Goal: Task Accomplishment & Management: Complete application form

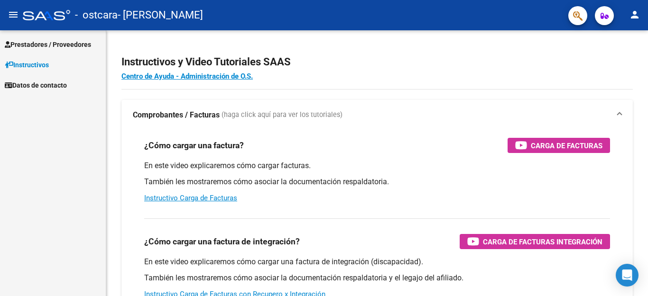
click at [39, 45] on span "Prestadores / Proveedores" at bounding box center [48, 44] width 86 height 10
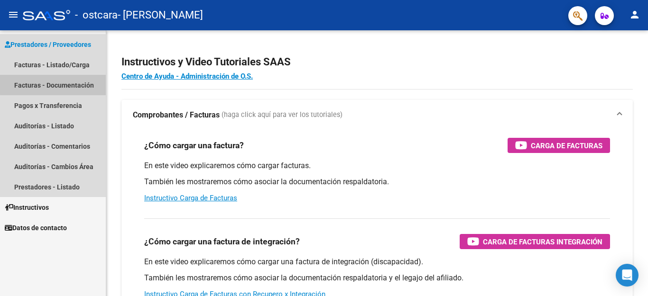
click at [61, 84] on link "Facturas - Documentación" at bounding box center [53, 85] width 106 height 20
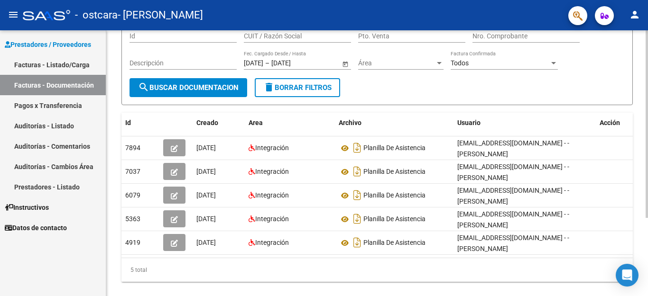
scroll to position [86, 0]
click at [647, 218] on div at bounding box center [646, 124] width 2 height 188
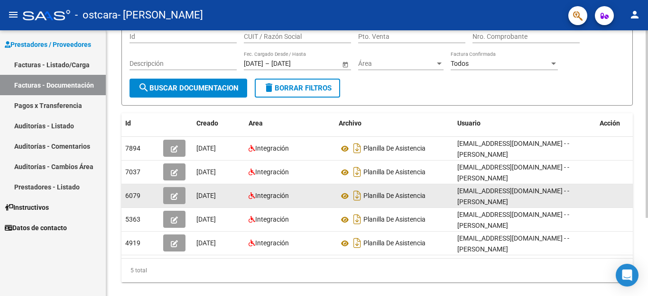
click at [173, 196] on icon "button" at bounding box center [174, 196] width 7 height 7
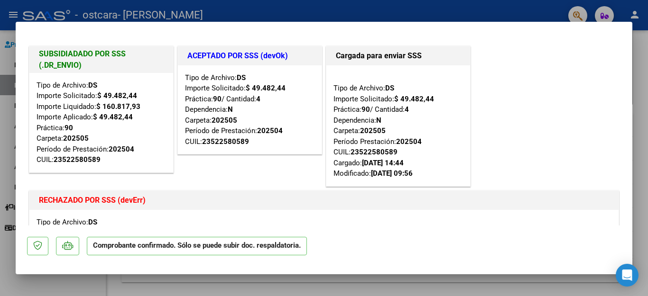
click at [206, 249] on p "Comprobante confirmado. Sólo se puede subir doc. respaldatoria." at bounding box center [197, 246] width 220 height 18
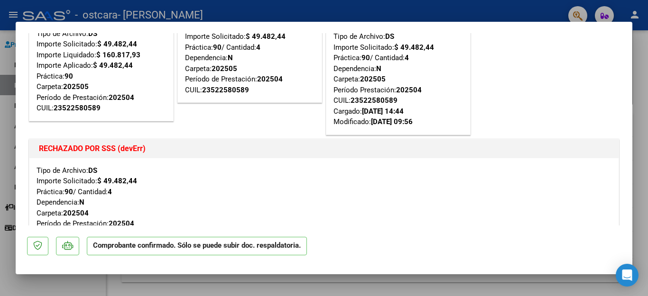
scroll to position [0, 0]
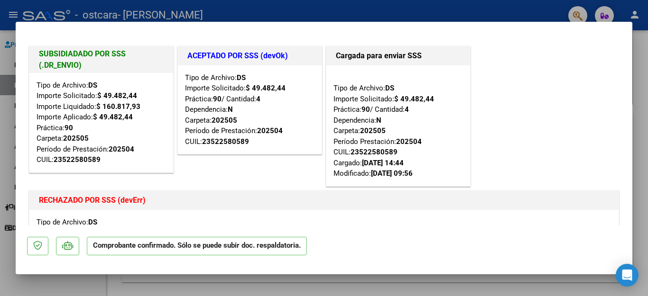
click at [561, 10] on div at bounding box center [324, 148] width 648 height 296
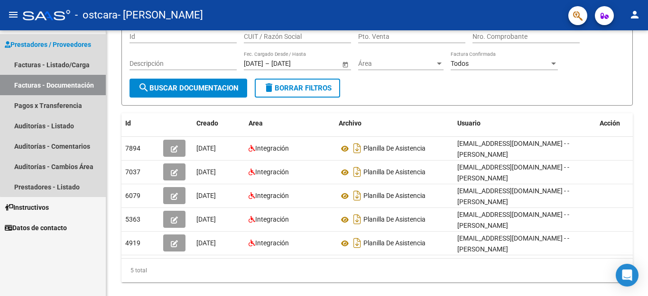
click at [55, 43] on span "Prestadores / Proveedores" at bounding box center [48, 44] width 86 height 10
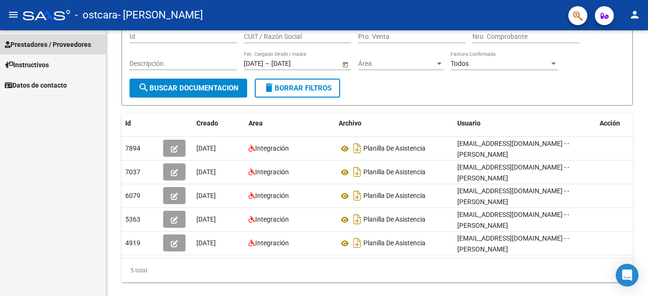
click at [55, 45] on span "Prestadores / Proveedores" at bounding box center [48, 44] width 86 height 10
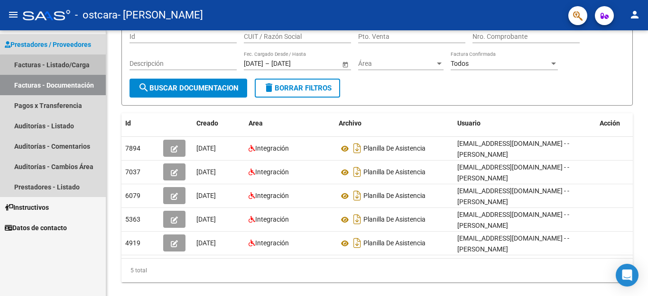
click at [57, 65] on link "Facturas - Listado/Carga" at bounding box center [53, 65] width 106 height 20
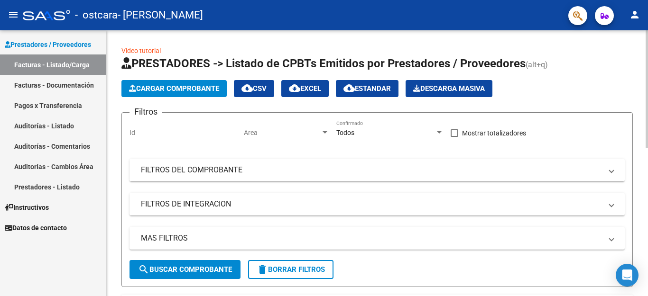
click at [645, 33] on div at bounding box center [646, 89] width 2 height 118
click at [199, 86] on span "Cargar Comprobante" at bounding box center [174, 88] width 90 height 9
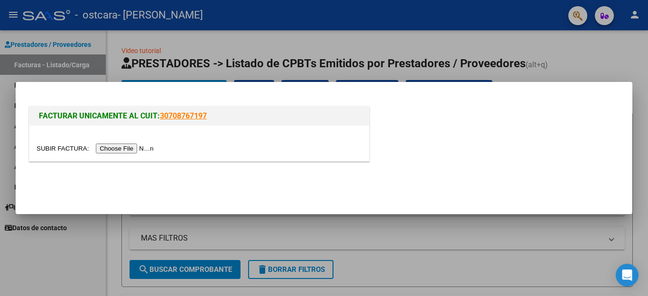
click at [82, 146] on input "file" at bounding box center [97, 149] width 120 height 10
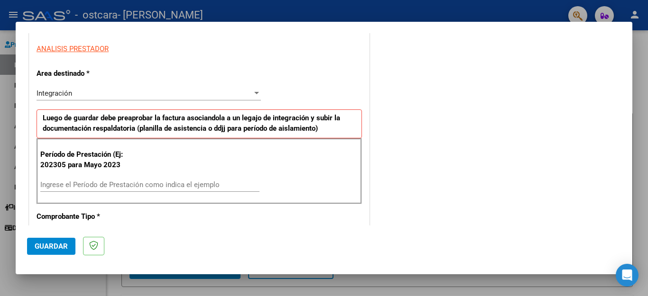
scroll to position [209, 0]
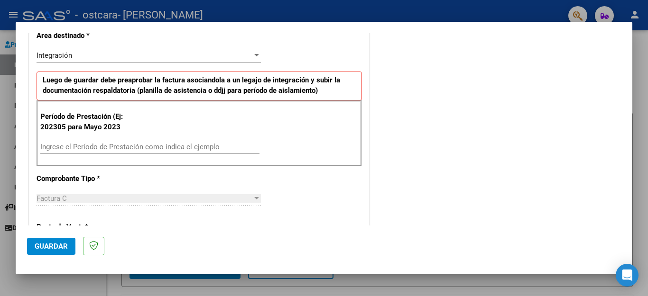
click at [44, 146] on input "Ingrese el Período de Prestación como indica el ejemplo" at bounding box center [149, 147] width 219 height 9
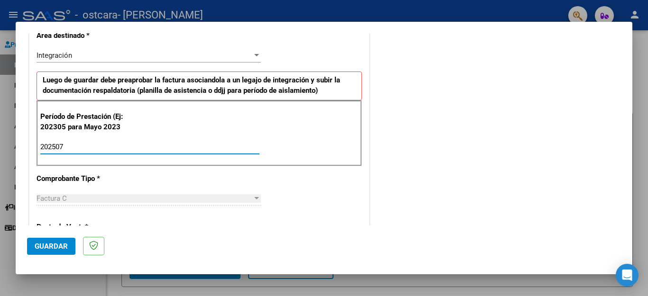
type input "202507"
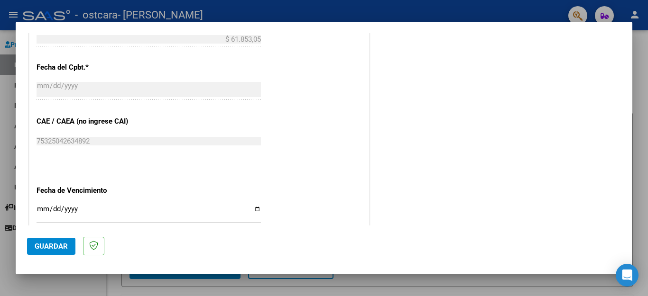
scroll to position [607, 0]
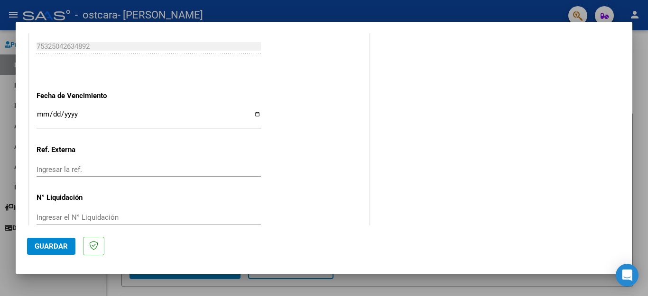
click at [253, 110] on input "Ingresar la fecha" at bounding box center [149, 117] width 224 height 15
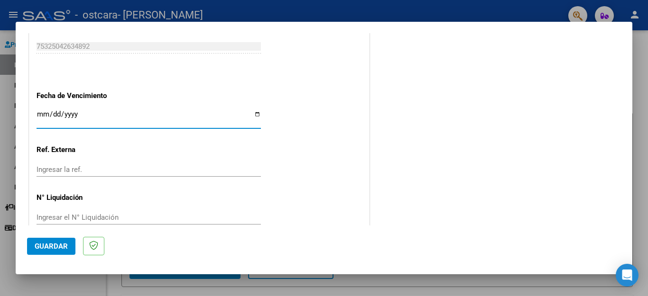
type input "[DATE]"
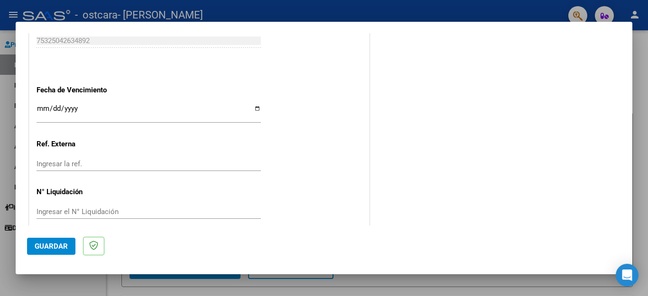
click at [48, 245] on span "Guardar" at bounding box center [51, 246] width 33 height 9
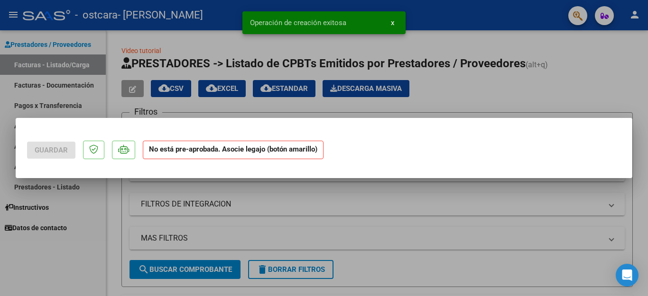
scroll to position [0, 0]
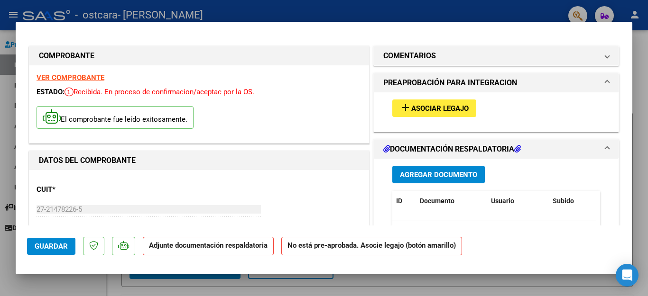
click at [440, 105] on span "Asociar Legajo" at bounding box center [439, 108] width 57 height 9
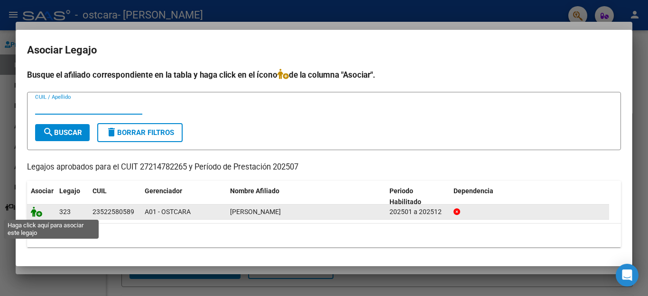
click at [39, 212] on icon at bounding box center [36, 212] width 11 height 10
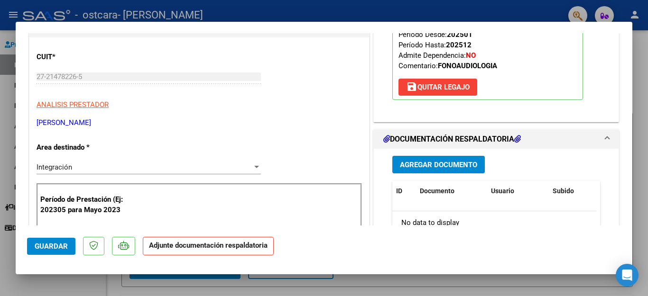
scroll to position [152, 0]
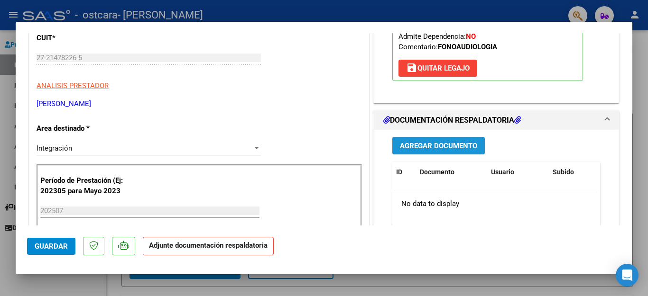
click at [429, 148] on span "Agregar Documento" at bounding box center [438, 146] width 77 height 9
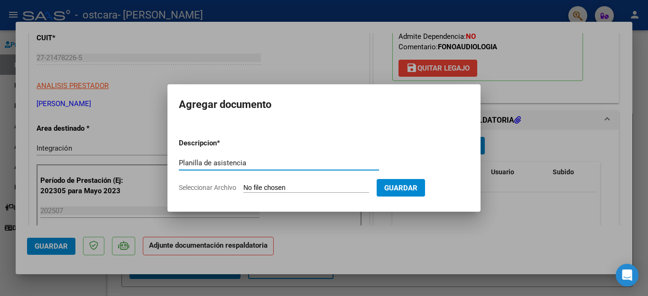
type input "Planilla de asistencia"
click at [226, 188] on span "Seleccionar Archivo" at bounding box center [207, 188] width 57 height 8
click at [243, 188] on input "Seleccionar Archivo" at bounding box center [306, 188] width 126 height 9
type input "C:\fakepath\[PERSON_NAME] asist [DATE].pdf"
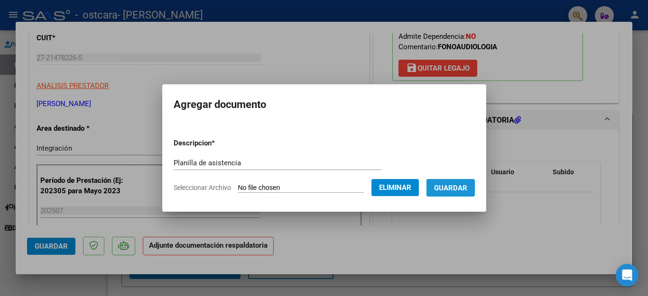
click at [453, 189] on span "Guardar" at bounding box center [450, 188] width 33 height 9
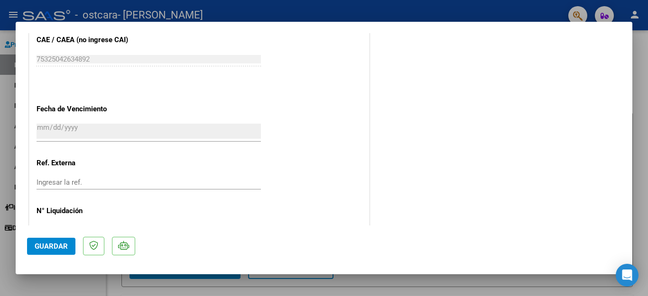
scroll to position [644, 0]
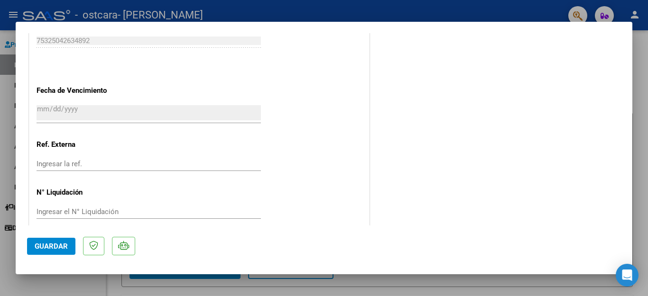
click at [46, 245] on span "Guardar" at bounding box center [51, 246] width 33 height 9
click at [520, 8] on div at bounding box center [324, 148] width 648 height 296
